Goal: Find specific page/section: Find specific page/section

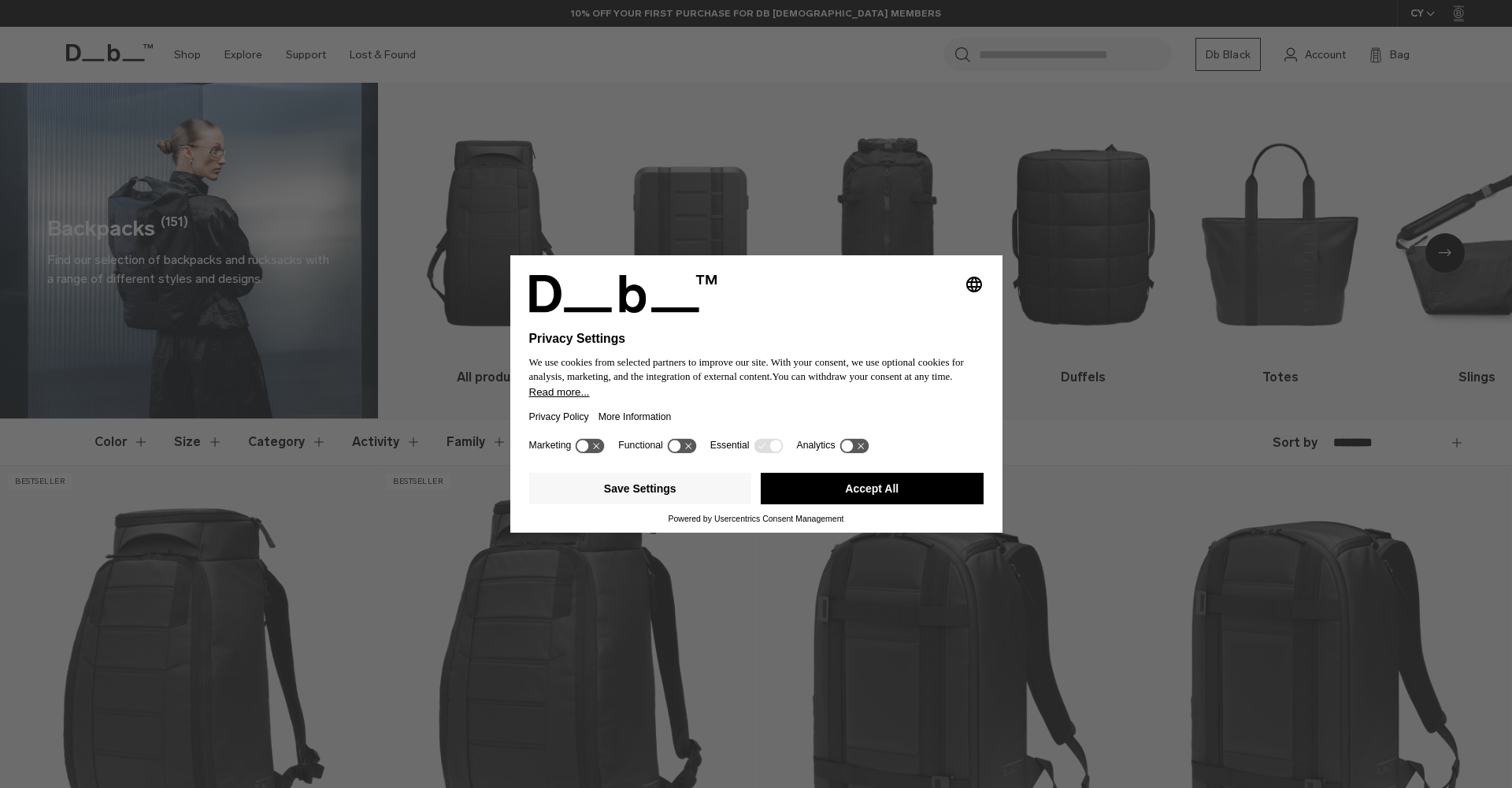
click at [821, 484] on button "Accept All" at bounding box center [872, 489] width 223 height 31
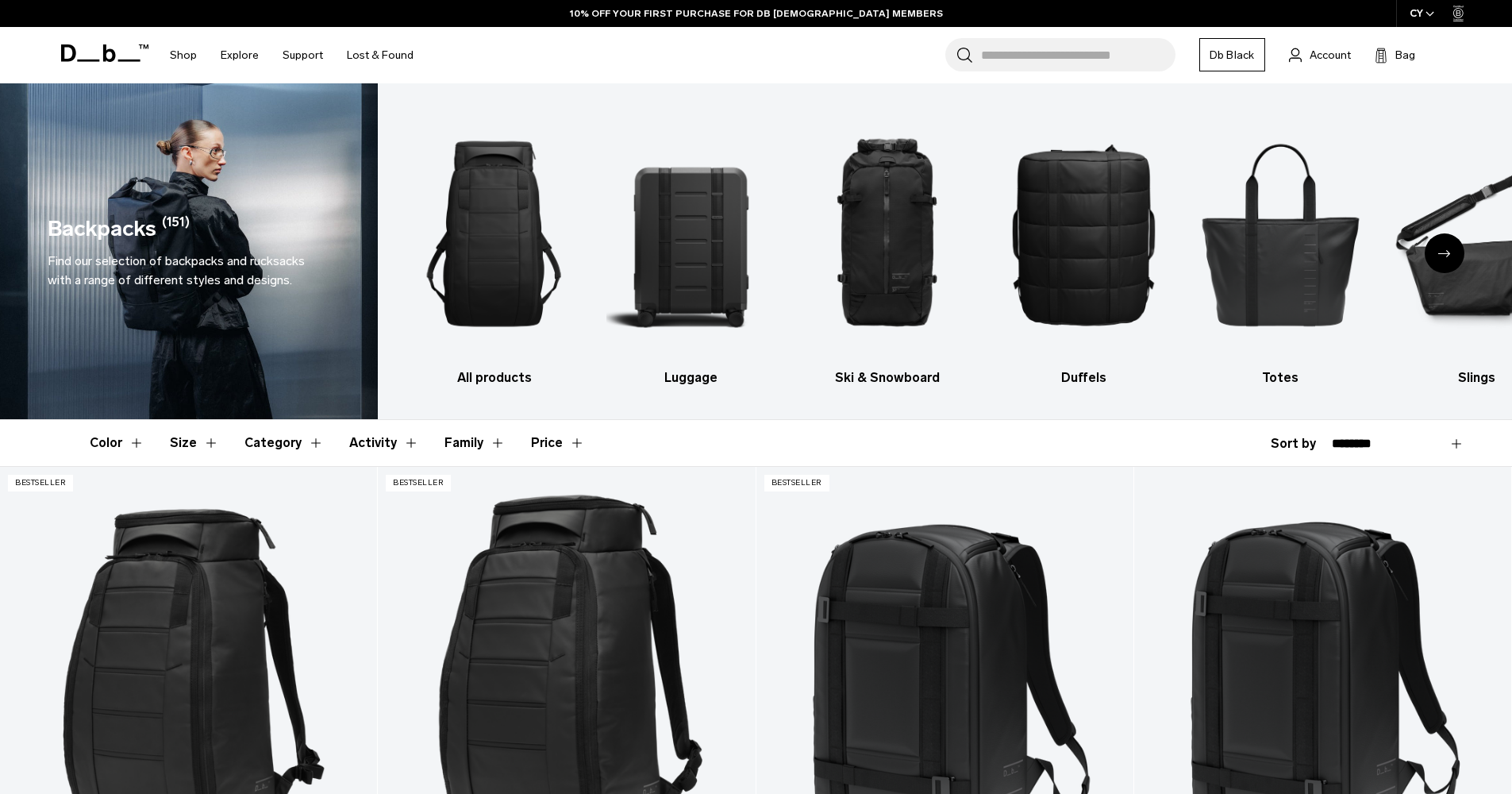
click at [1416, 15] on div "CY" at bounding box center [1422, 13] width 52 height 27
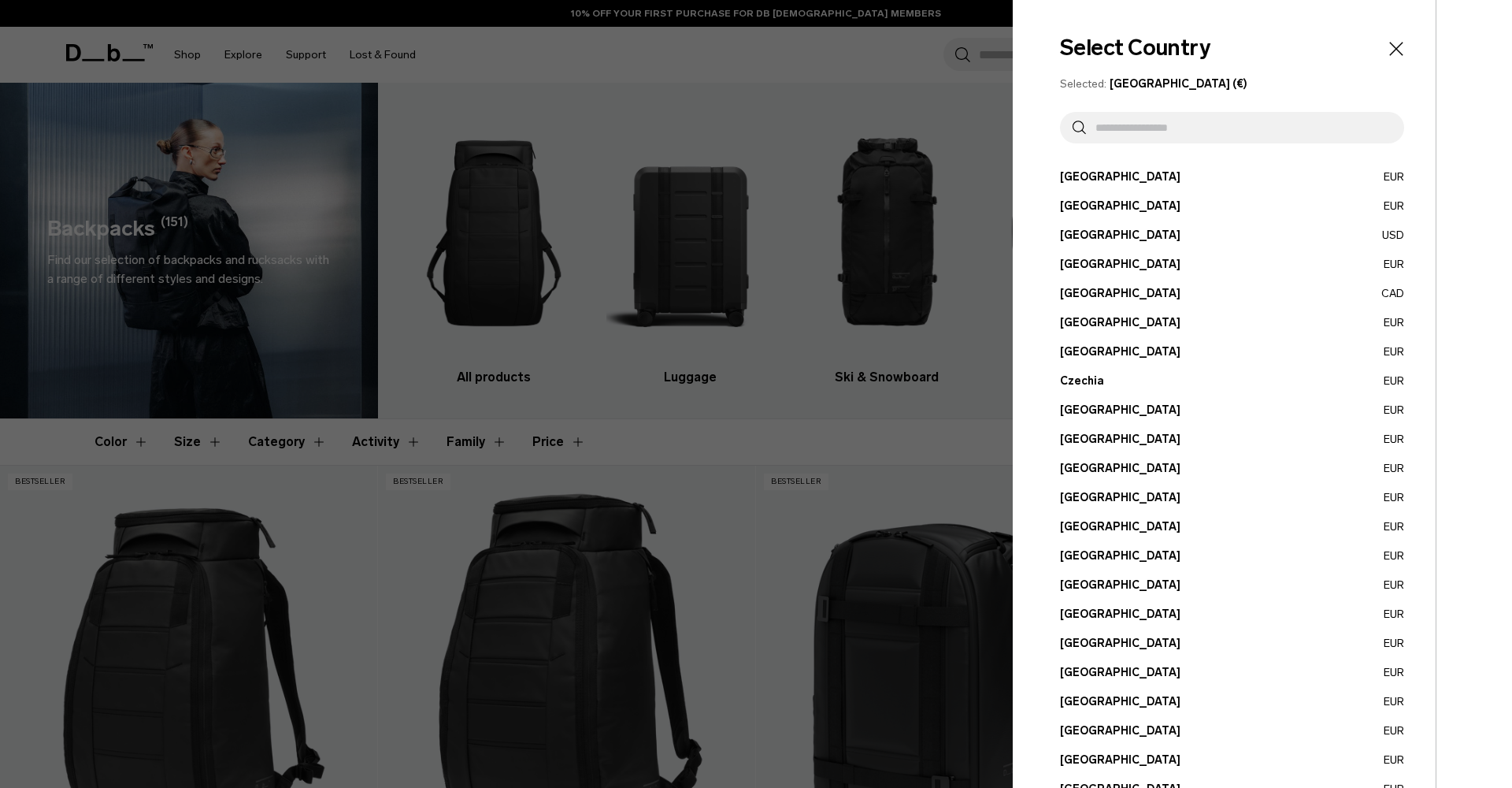
click at [1139, 136] on input "text" at bounding box center [1239, 127] width 306 height 31
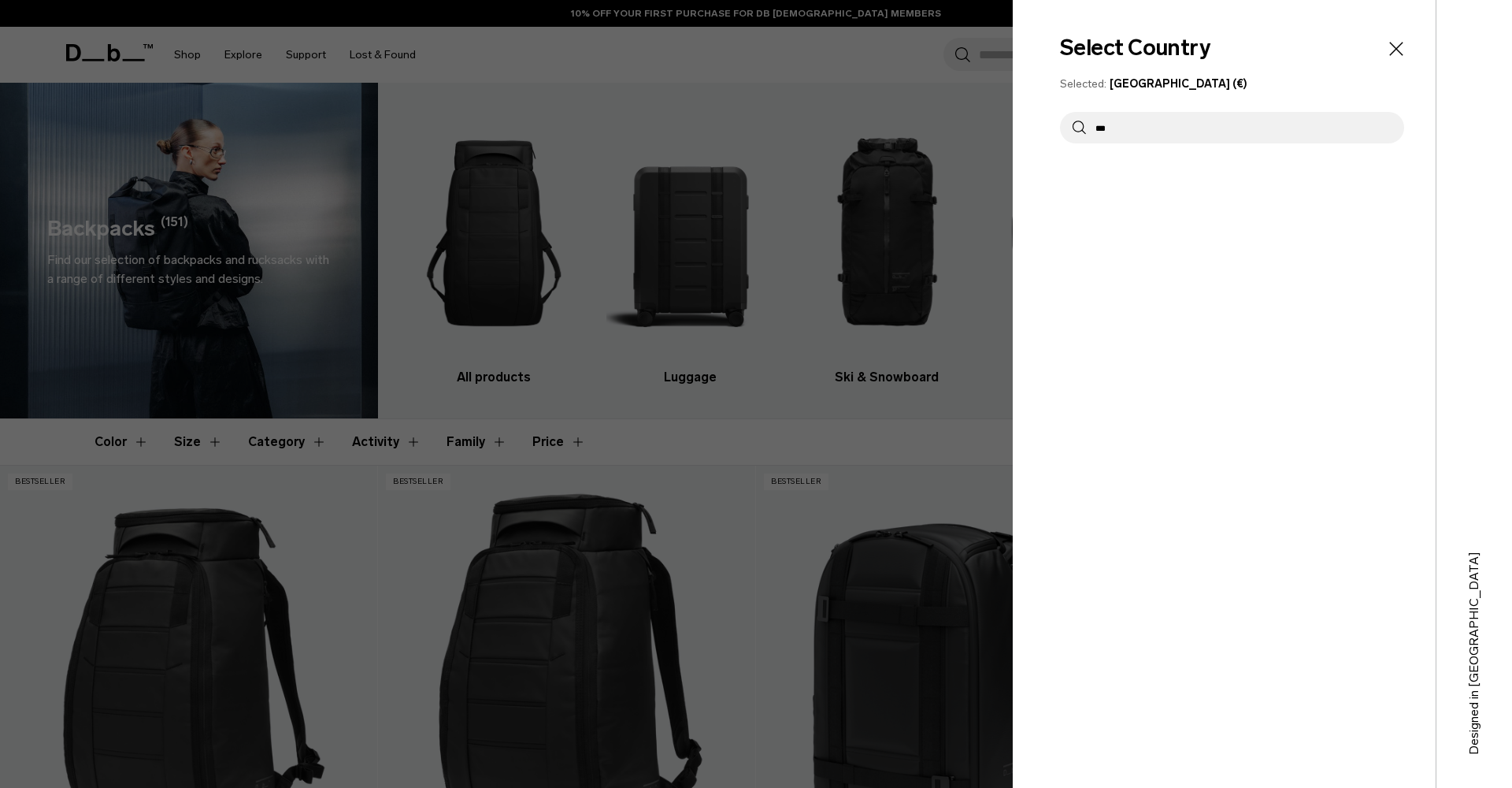
click at [1168, 133] on input "***" at bounding box center [1239, 127] width 306 height 31
type input "*"
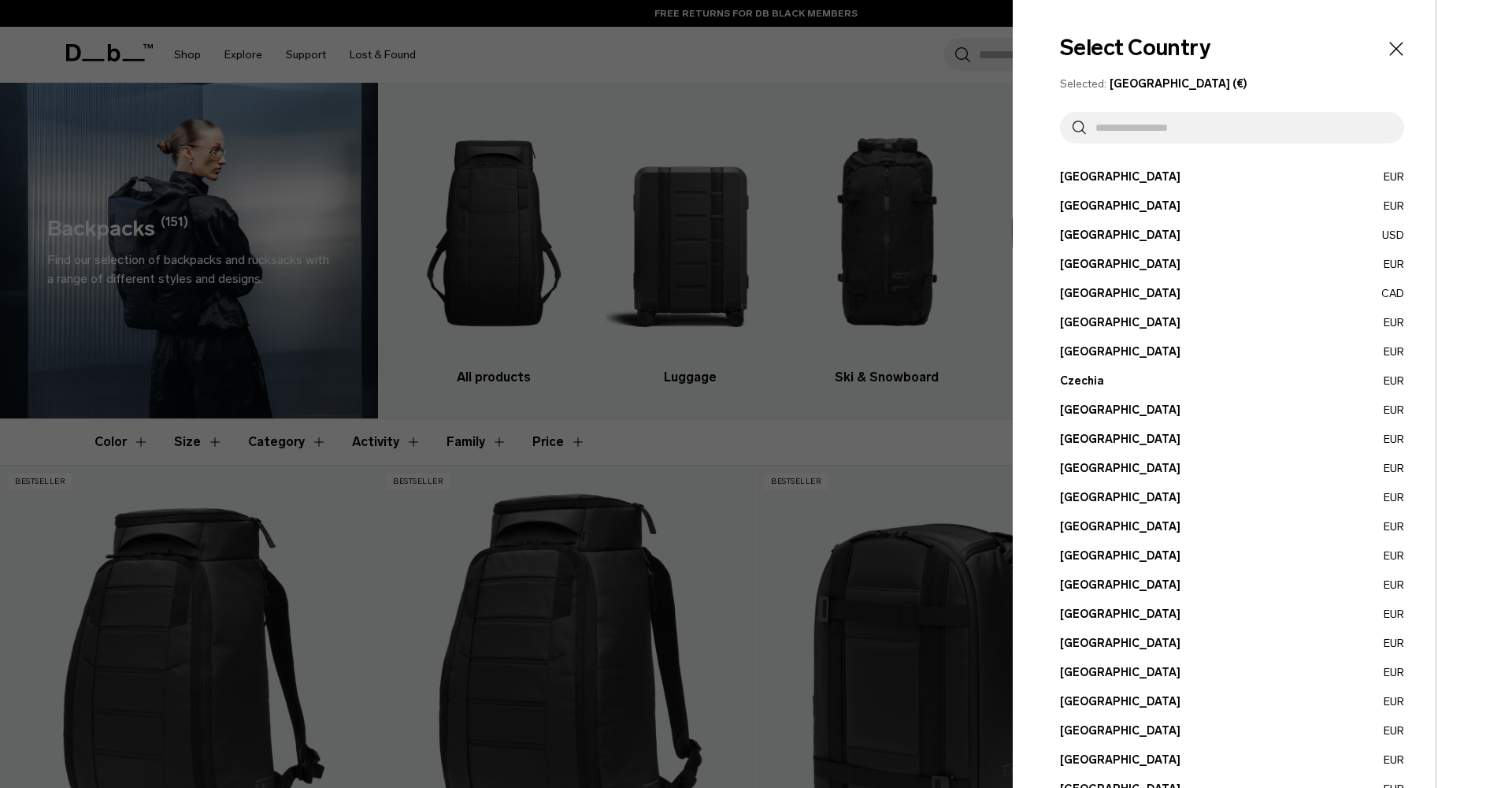
click at [1082, 322] on button "Croatia EUR" at bounding box center [1232, 322] width 344 height 16
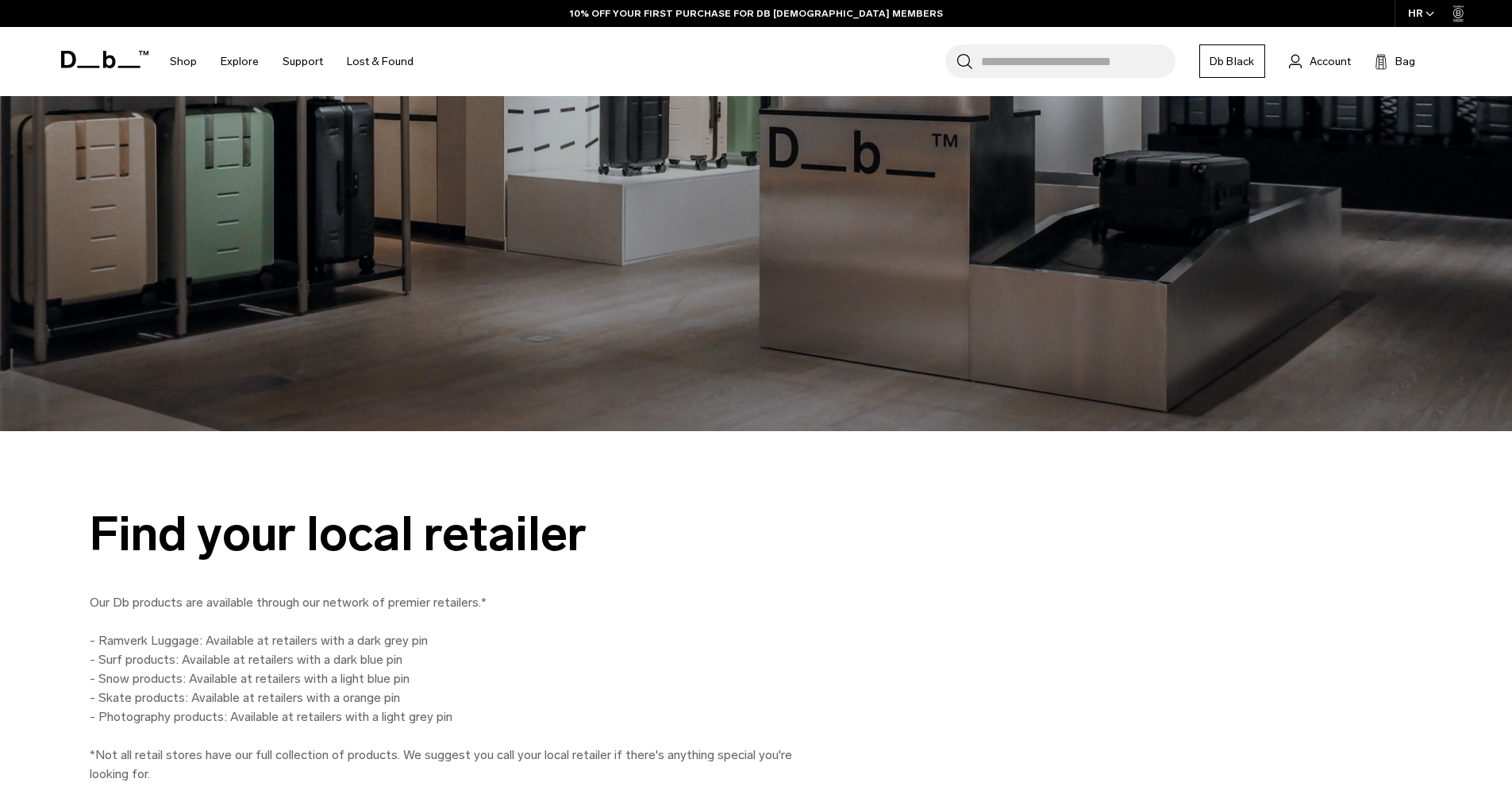
scroll to position [468, 0]
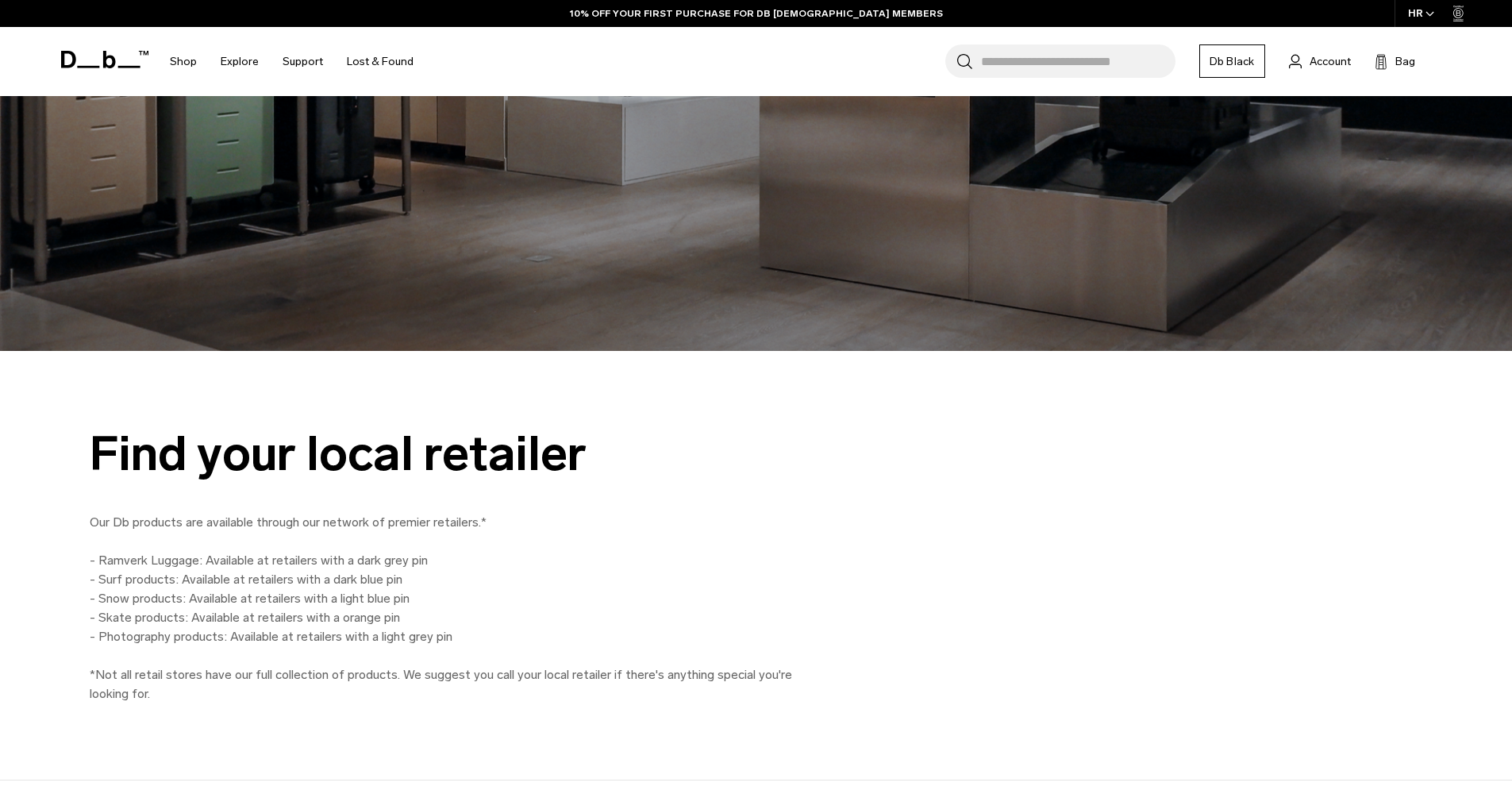
click at [262, 564] on p "Our Db products are available through our network of premier retailers.* - Ramv…" at bounding box center [447, 608] width 715 height 191
click at [320, 550] on p "Our Db products are available through our network of premier retailers.* - Ramv…" at bounding box center [447, 608] width 715 height 191
click at [853, 534] on div "Find your local retailer Our Db products are available through our network of p…" at bounding box center [757, 564] width 1429 height 275
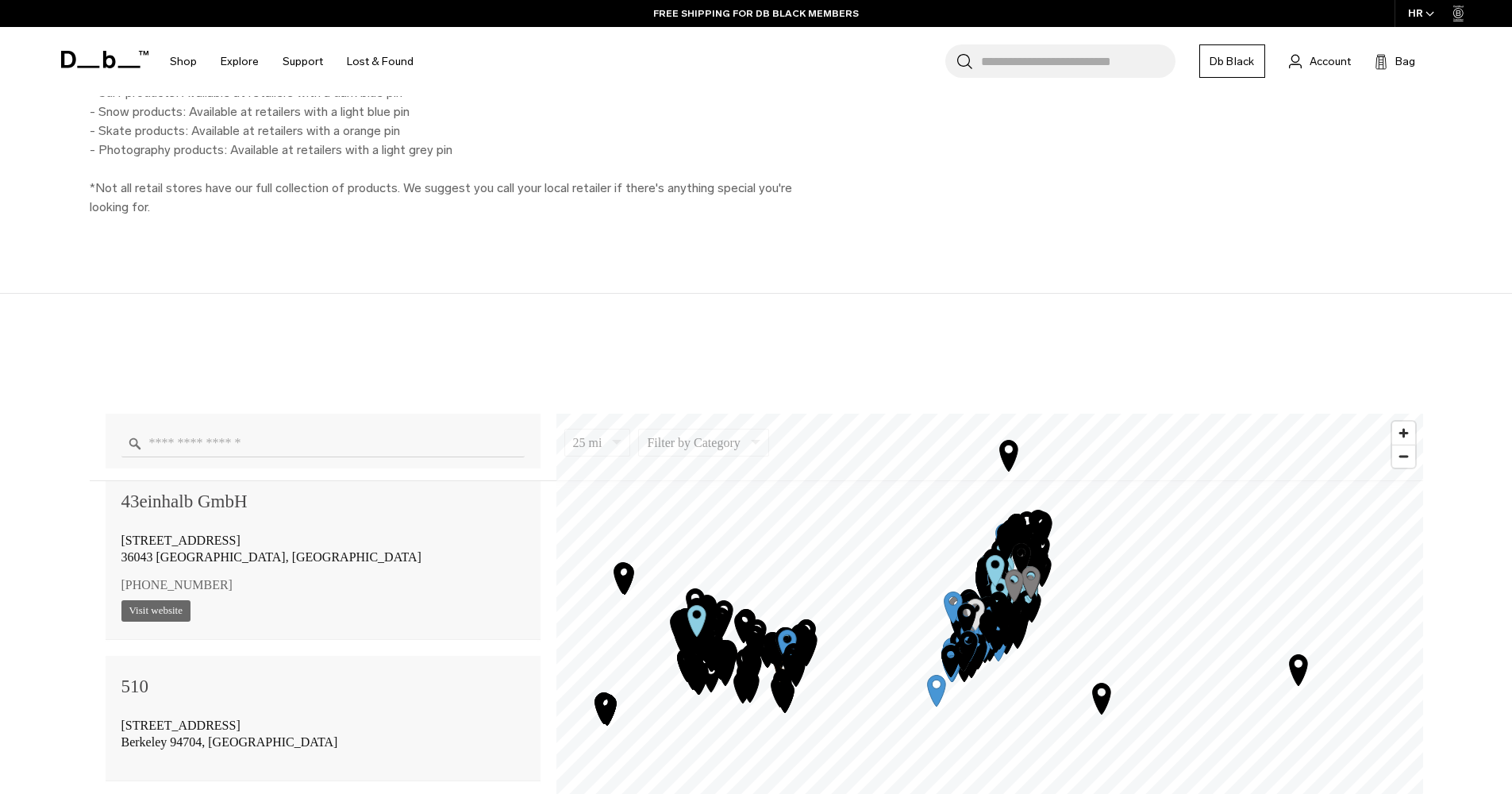
scroll to position [929, 0]
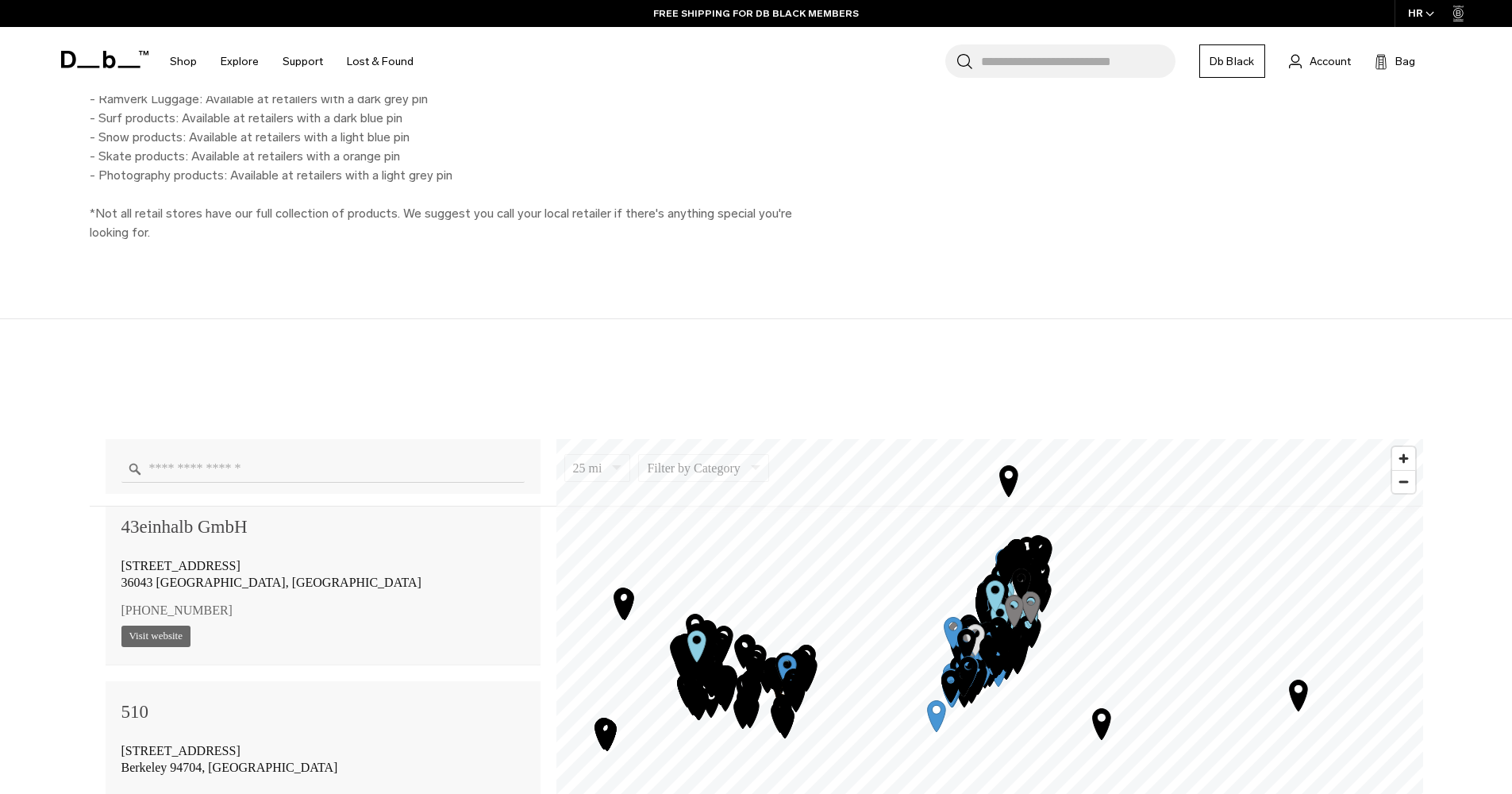
click at [272, 452] on div at bounding box center [322, 467] width 435 height 55
click at [272, 460] on input "Enter a location" at bounding box center [323, 469] width 403 height 28
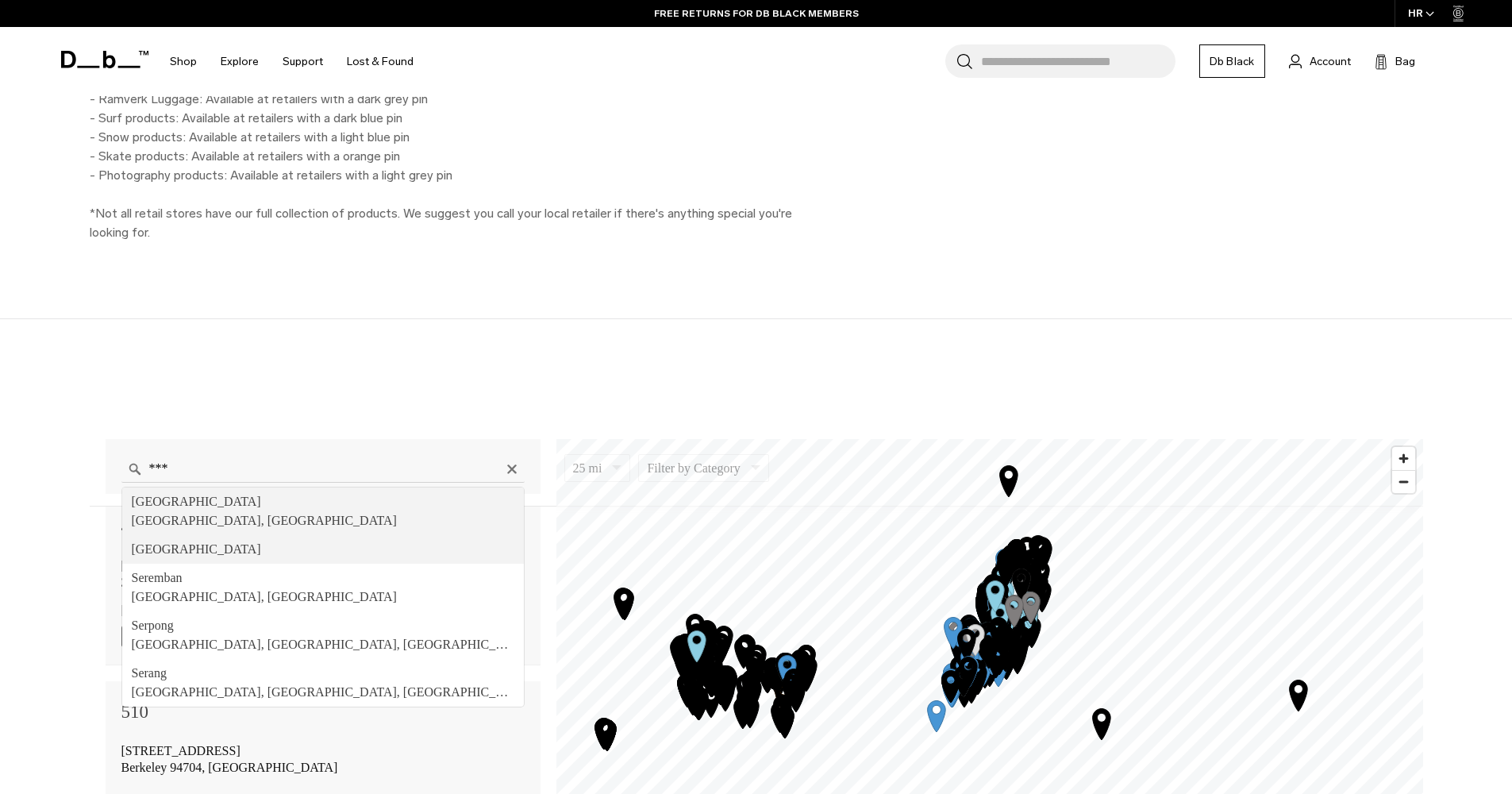
type input "******"
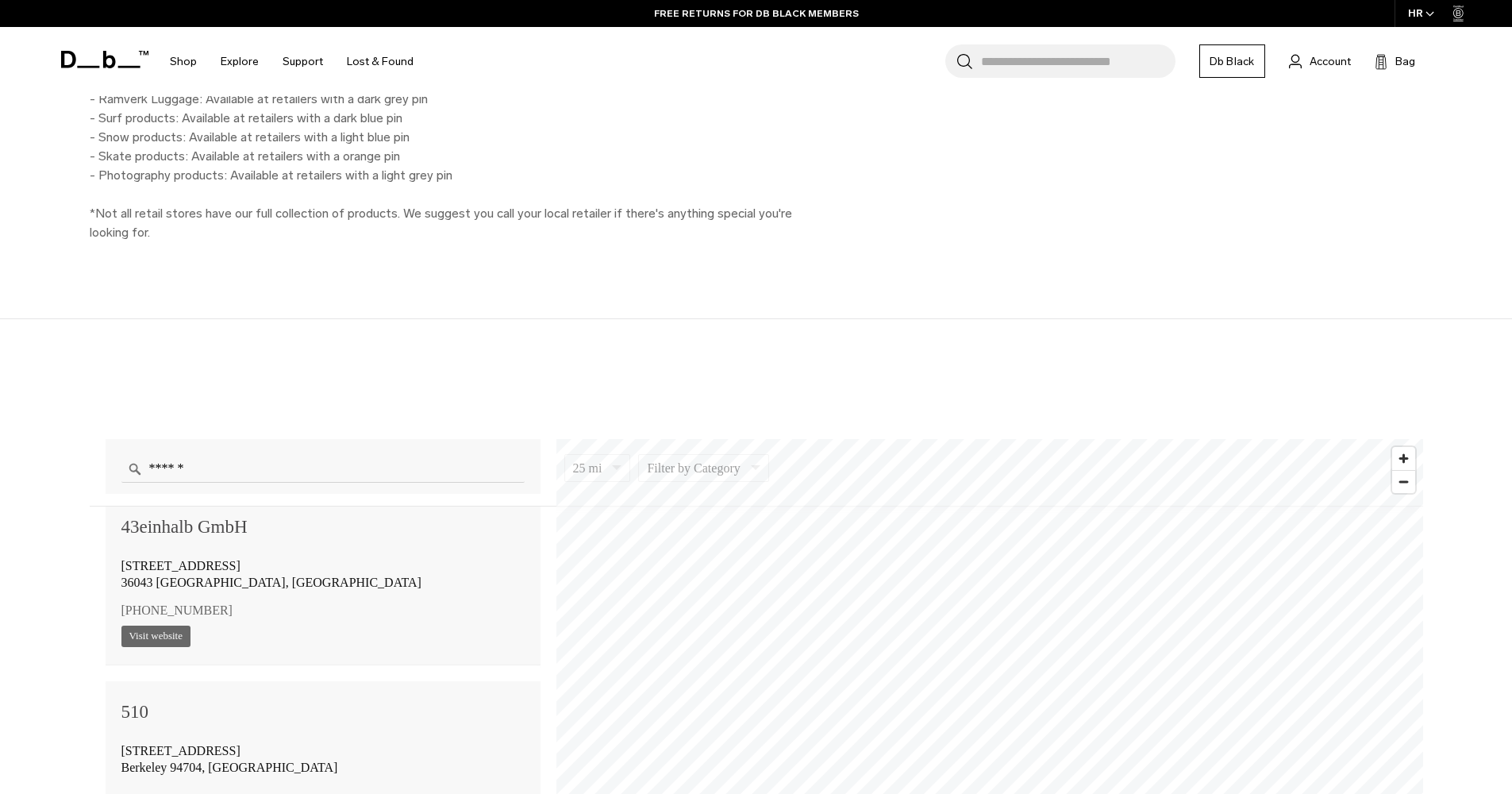
scroll to position [0, 0]
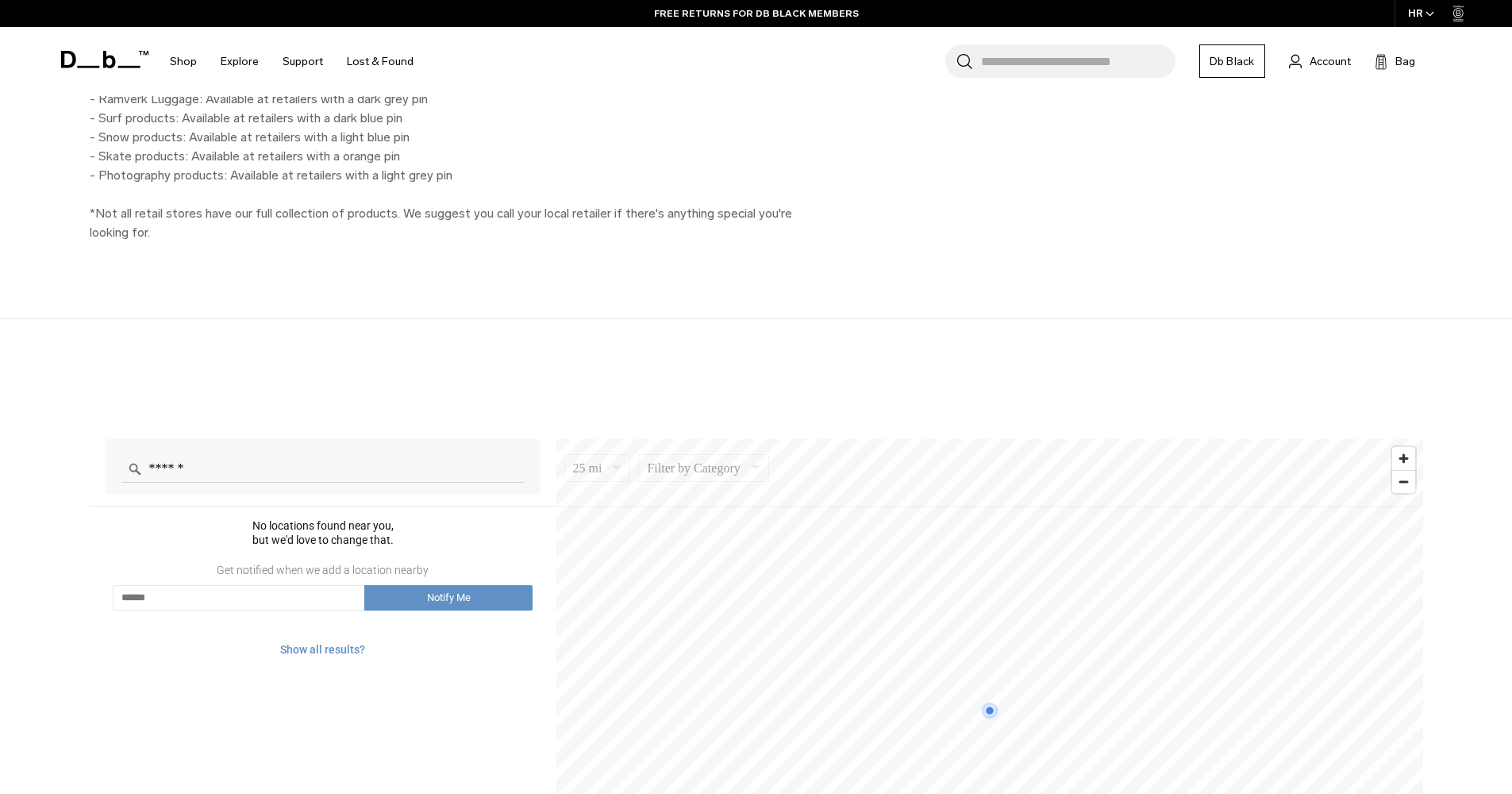
drag, startPoint x: 931, startPoint y: 307, endPoint x: 906, endPoint y: 262, distance: 51.5
click at [906, 262] on div "Find your local retailer Our Db products are available through our network of p…" at bounding box center [756, 104] width 1512 height 428
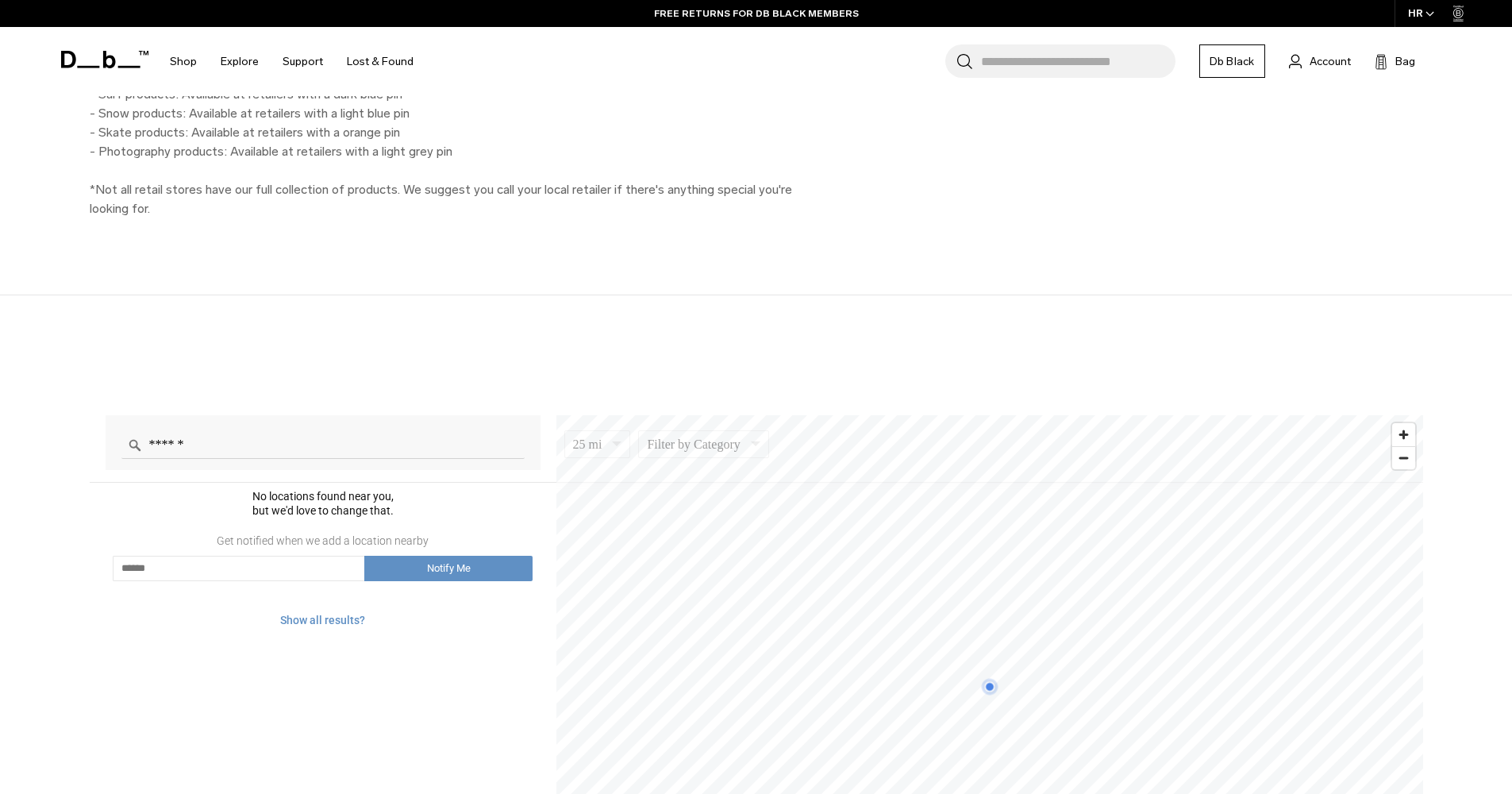
scroll to position [974, 0]
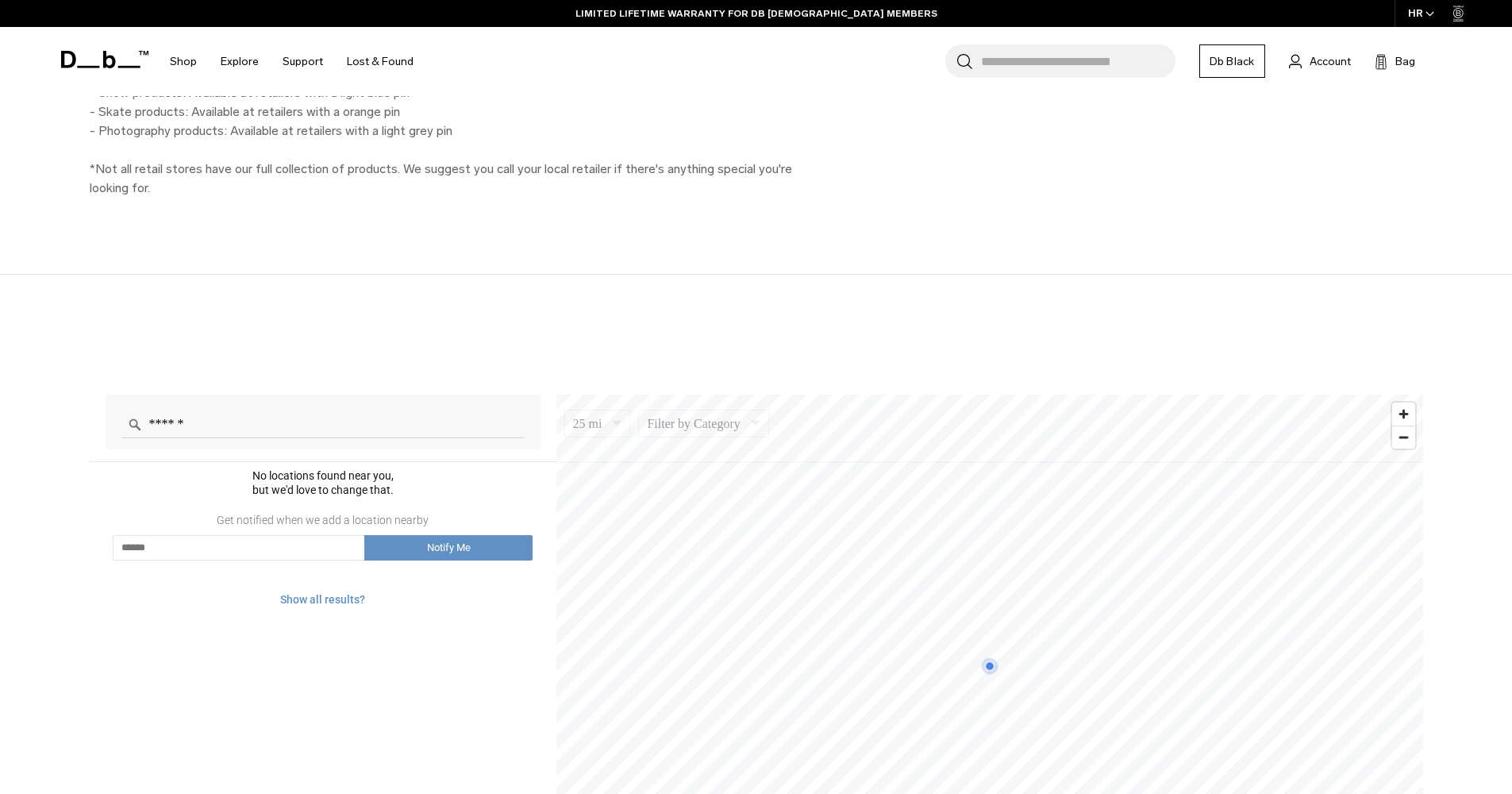
click at [56, 349] on div "****** 25 mi 5 10 25 50 100 Filter by Category Photo Skate Snow Luggage Surf No…" at bounding box center [756, 656] width 1512 height 765
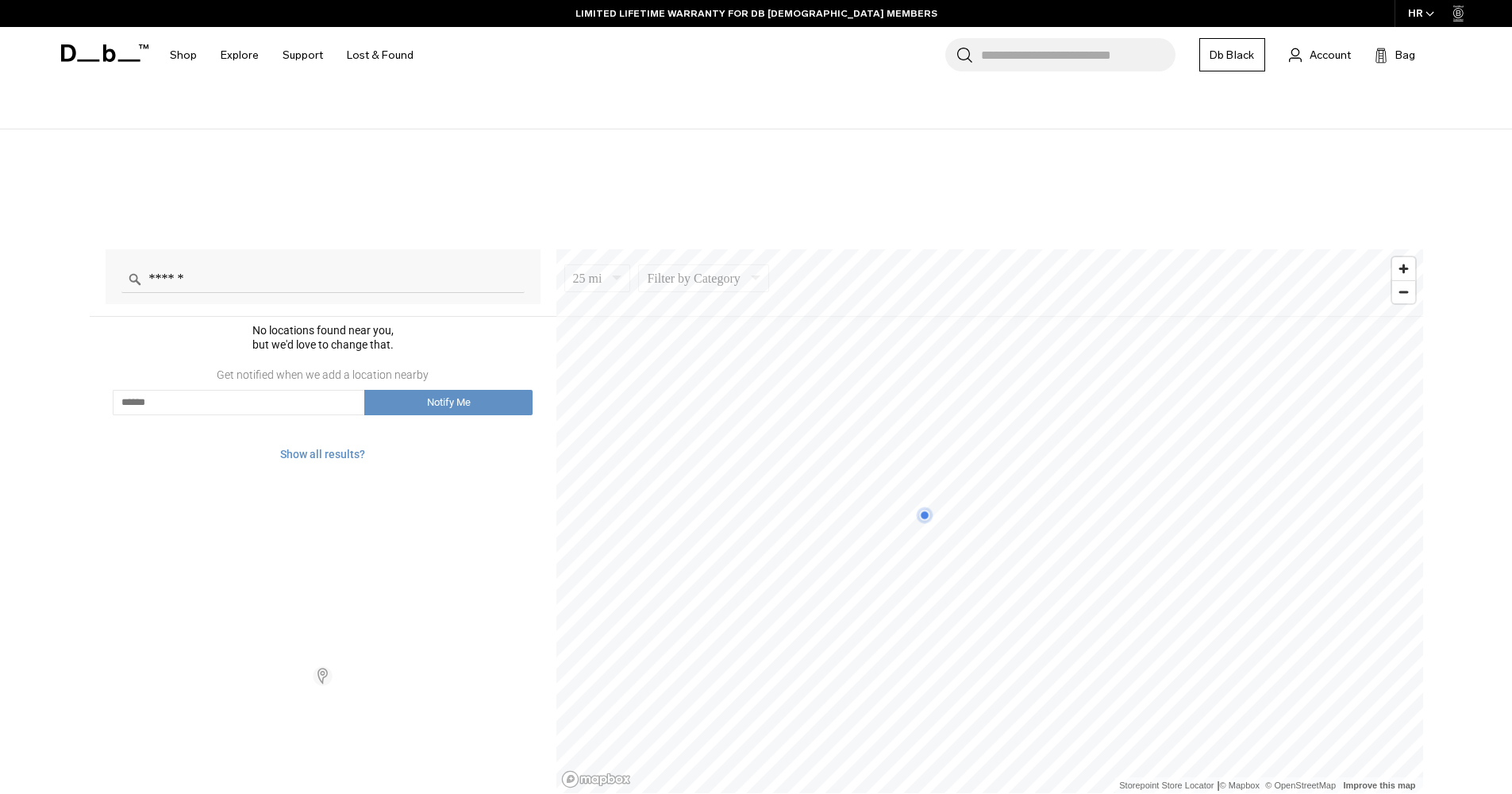
scroll to position [1296, 0]
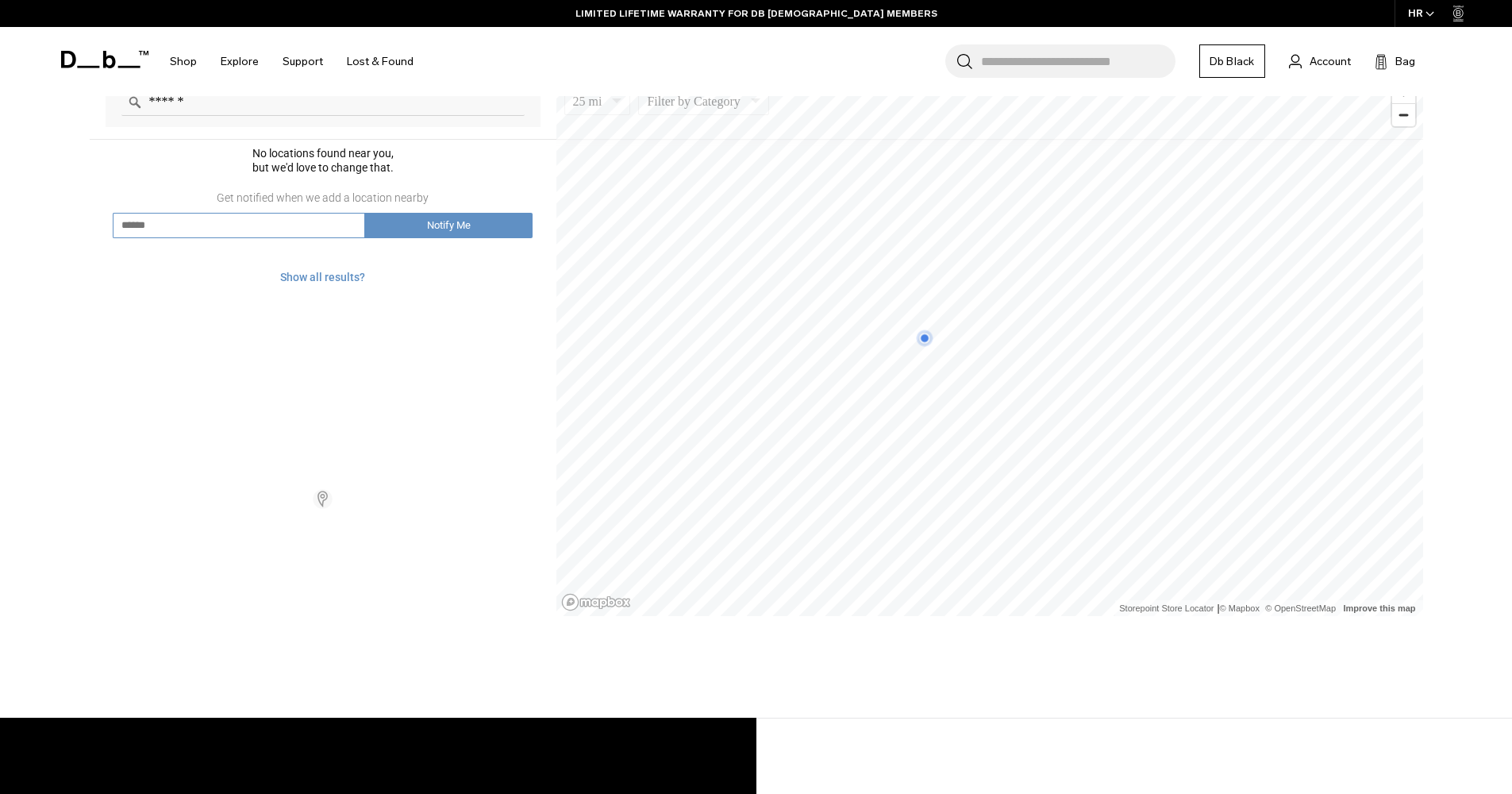
click at [248, 231] on input at bounding box center [239, 225] width 253 height 26
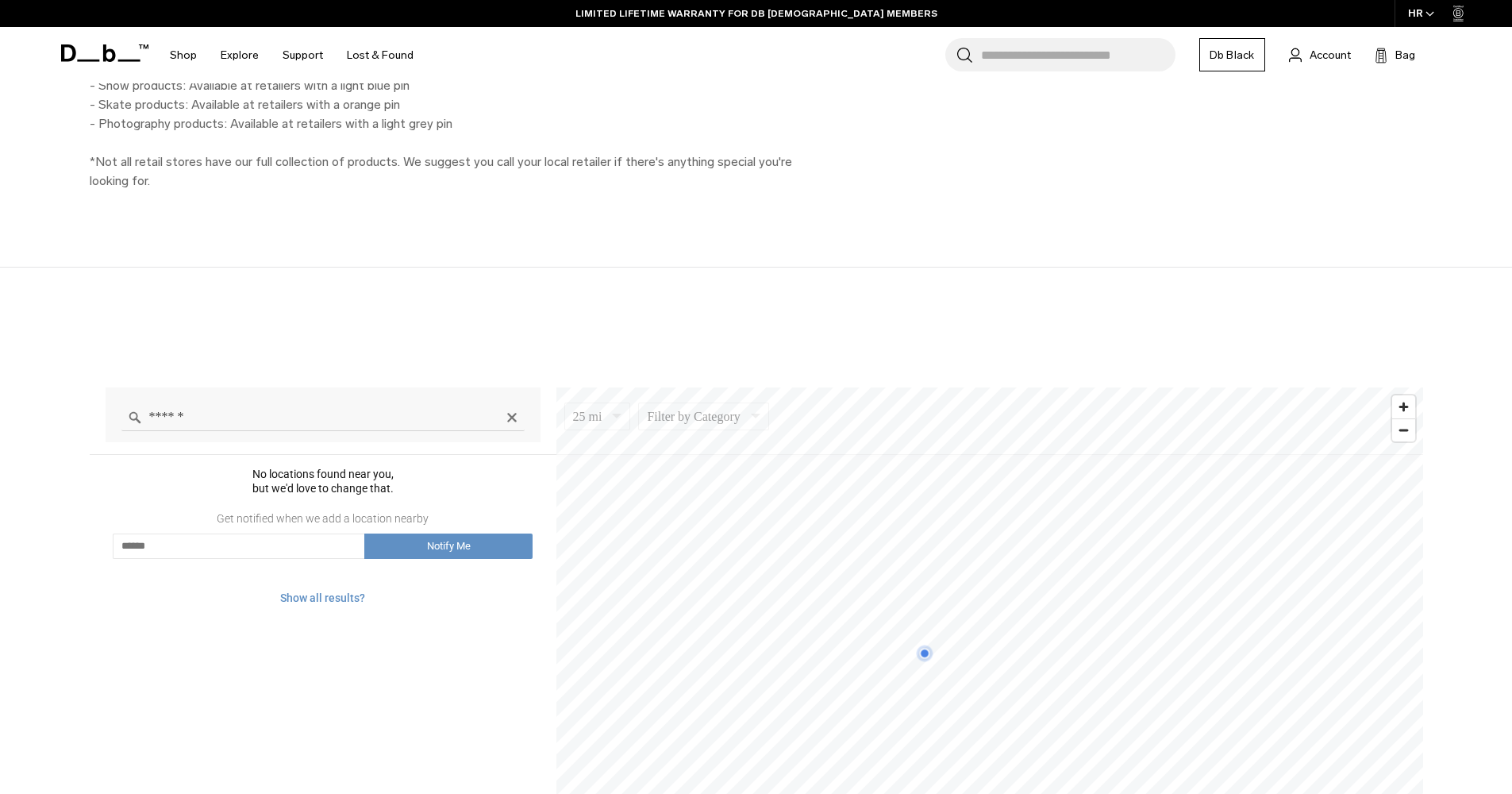
click at [230, 418] on input "******" at bounding box center [323, 417] width 403 height 28
click at [513, 418] on icon "Clear" at bounding box center [511, 417] width 9 height 9
click button "Clear" at bounding box center [0, 0] width 0 height 0
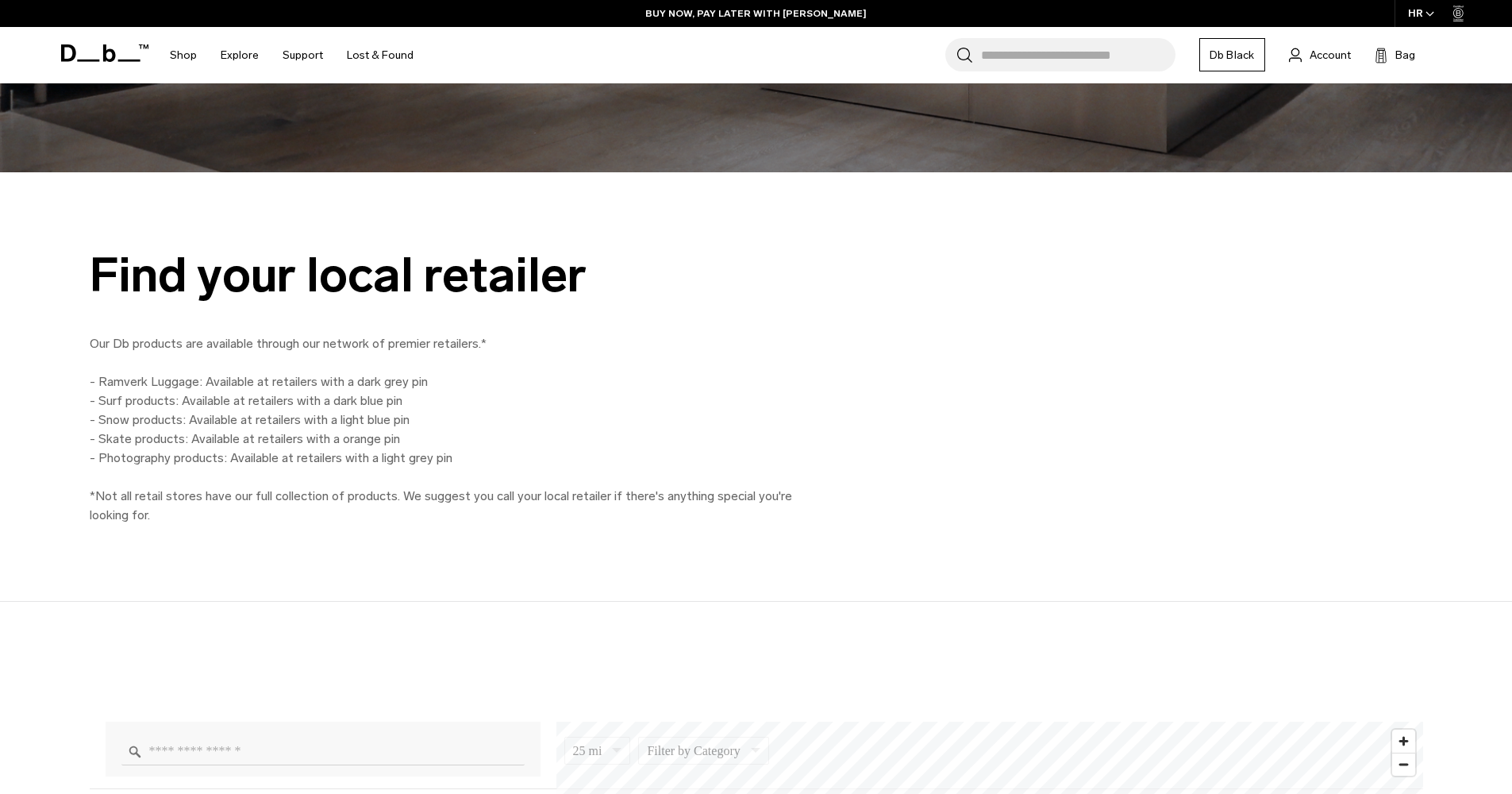
scroll to position [215, 0]
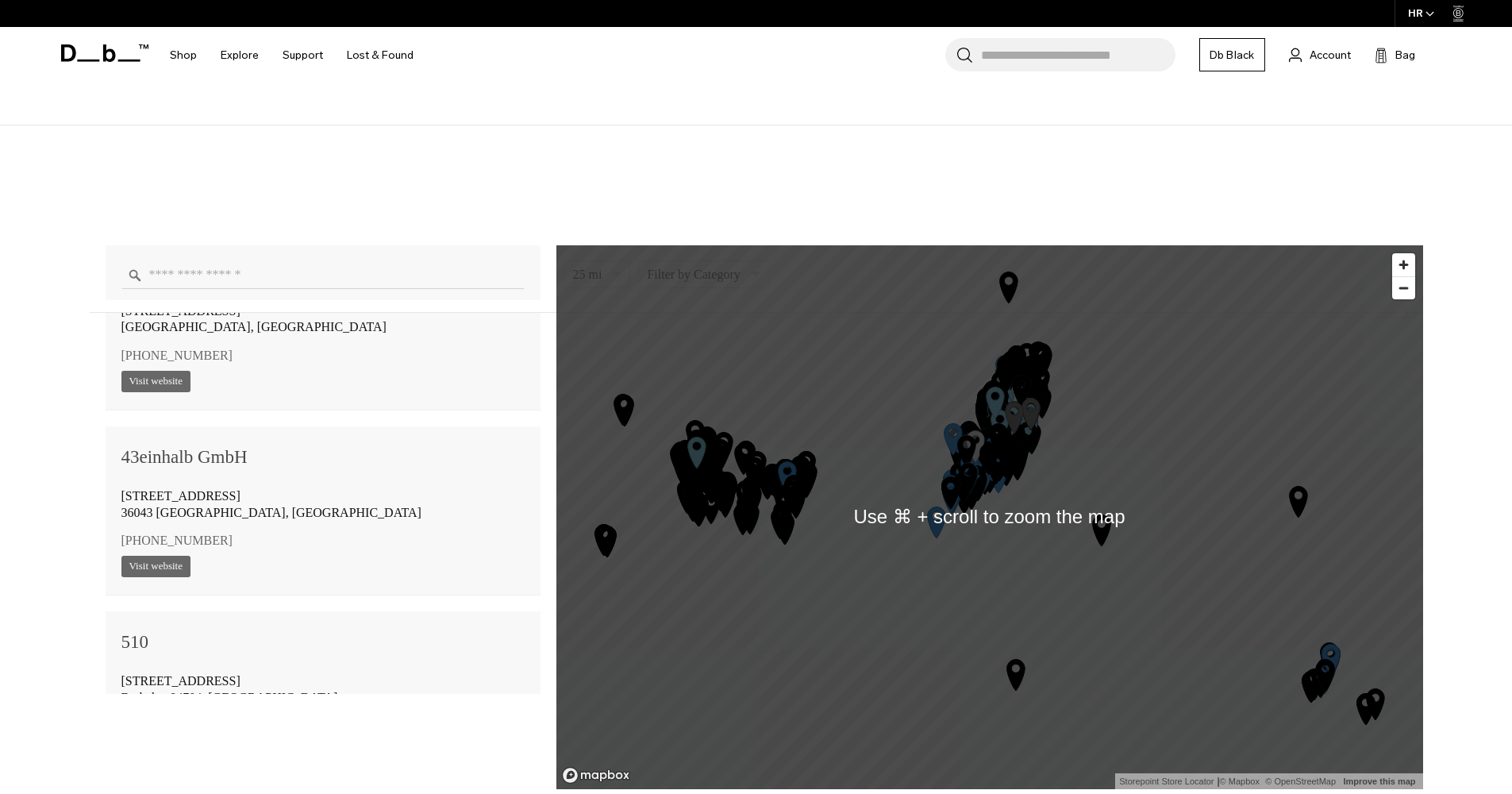
scroll to position [1136, 0]
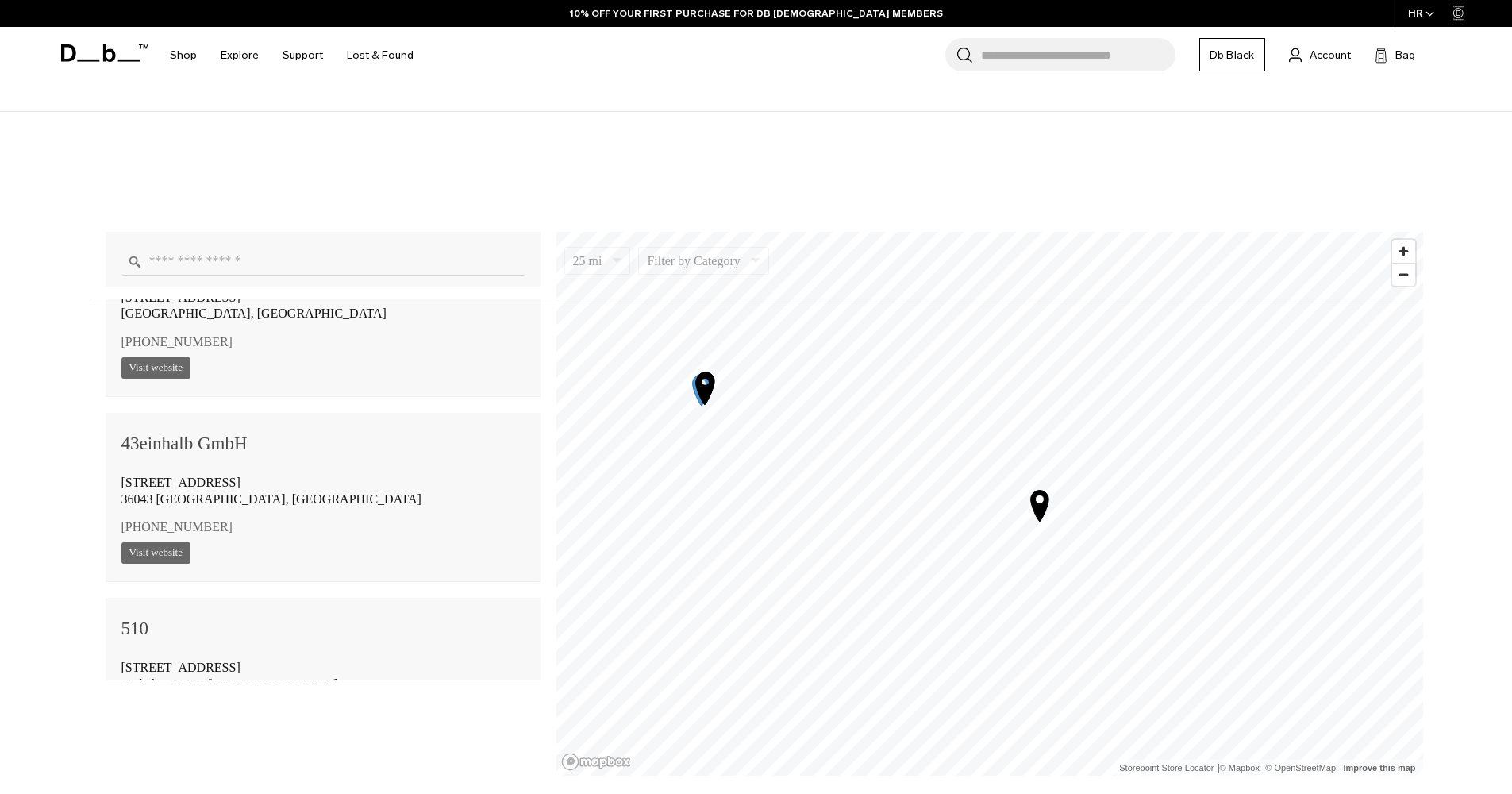
click at [1040, 506] on icon "Map marker" at bounding box center [1040, 505] width 18 height 31
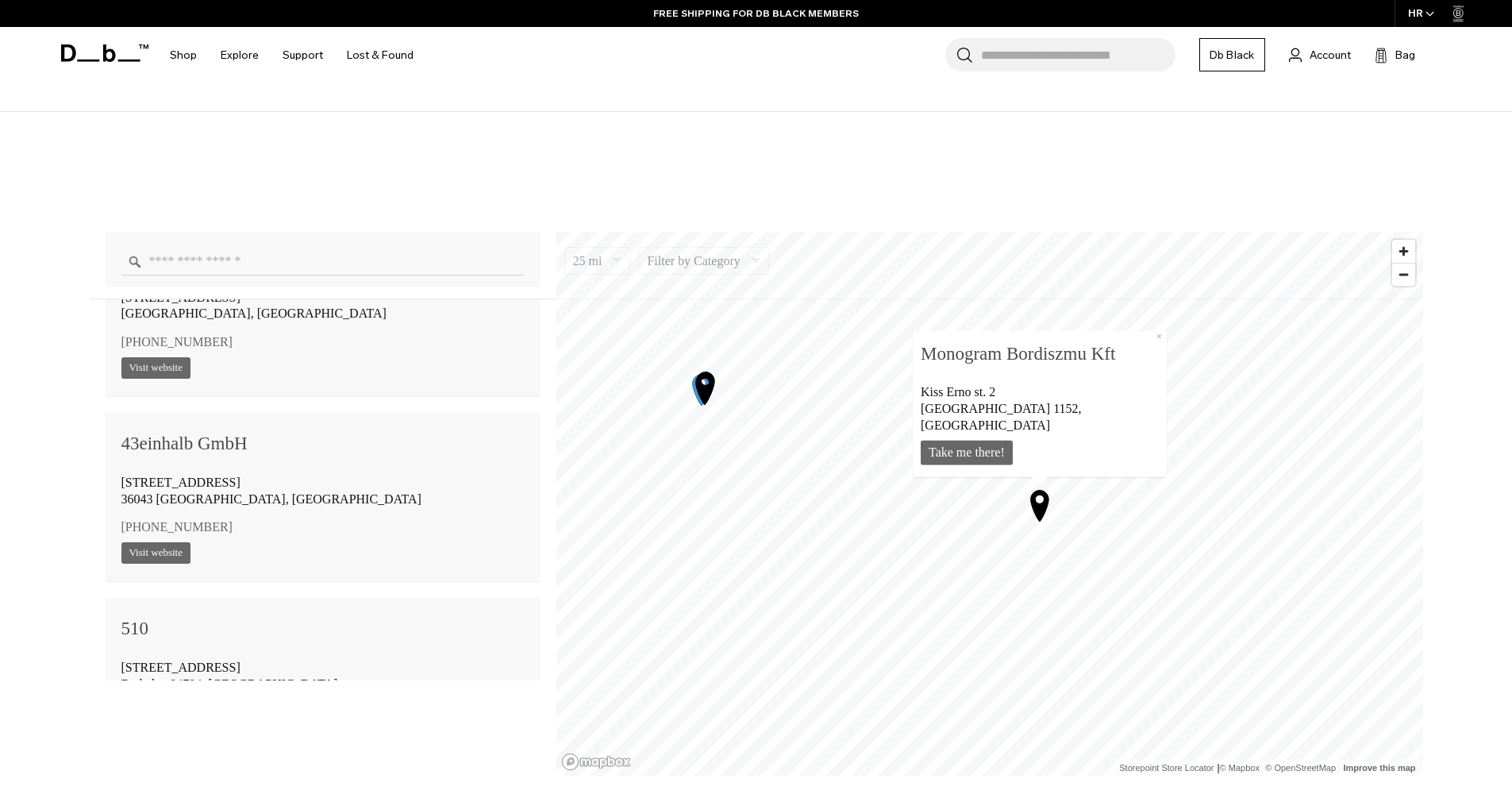
scroll to position [77030, 0]
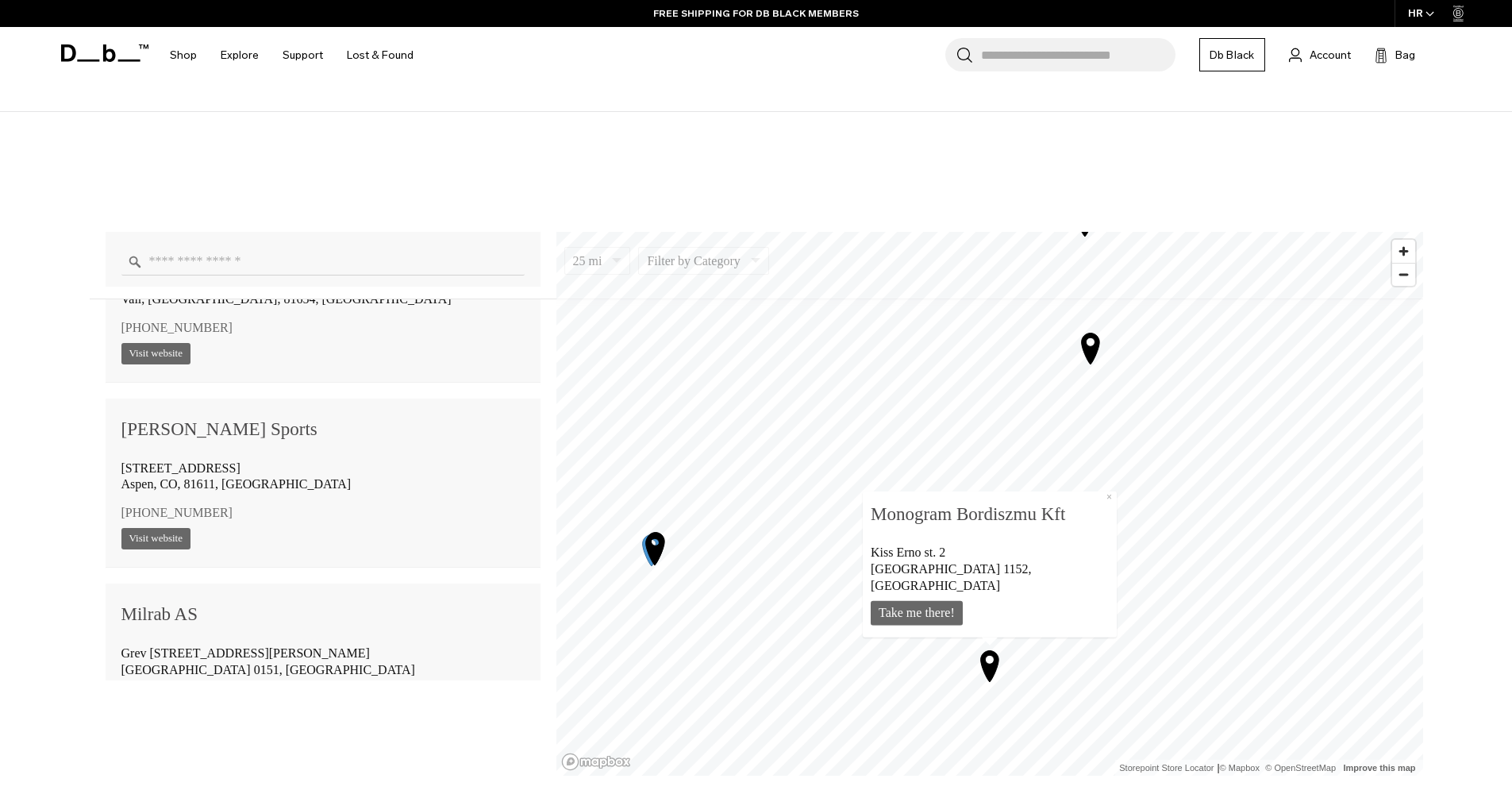
click at [1006, 529] on b "Monogram Bordiszmu Kft" at bounding box center [990, 513] width 238 height 30
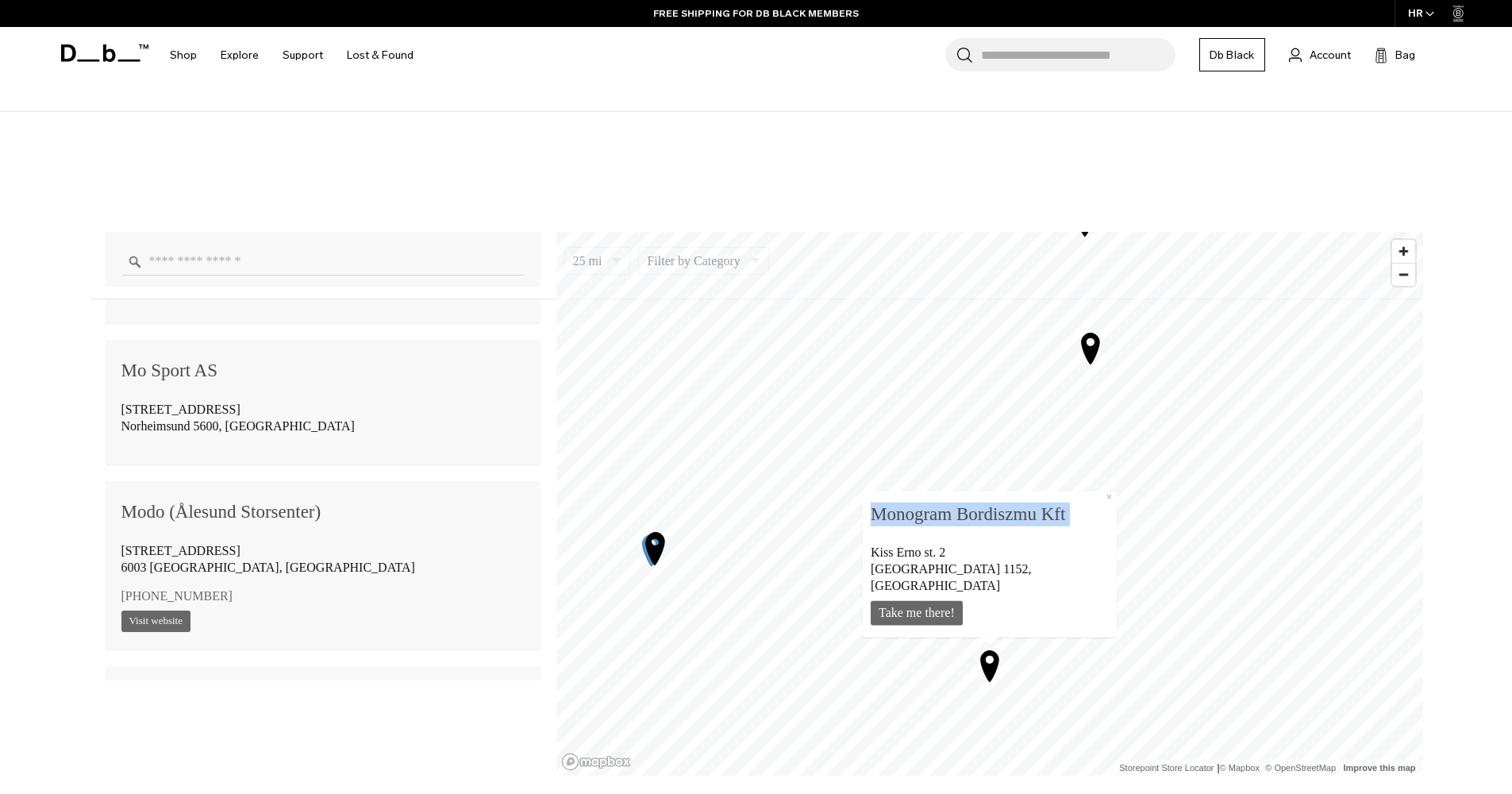
scroll to position [1318, 0]
